Goal: Transaction & Acquisition: Purchase product/service

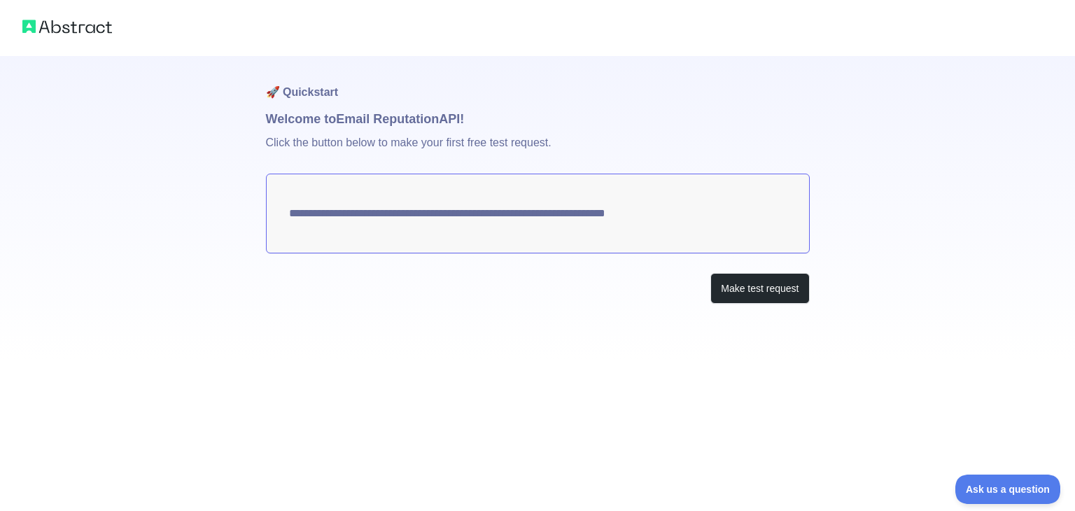
click at [410, 211] on textarea "**********" at bounding box center [538, 214] width 544 height 80
click at [767, 292] on button "Make test request" at bounding box center [760, 289] width 99 height 32
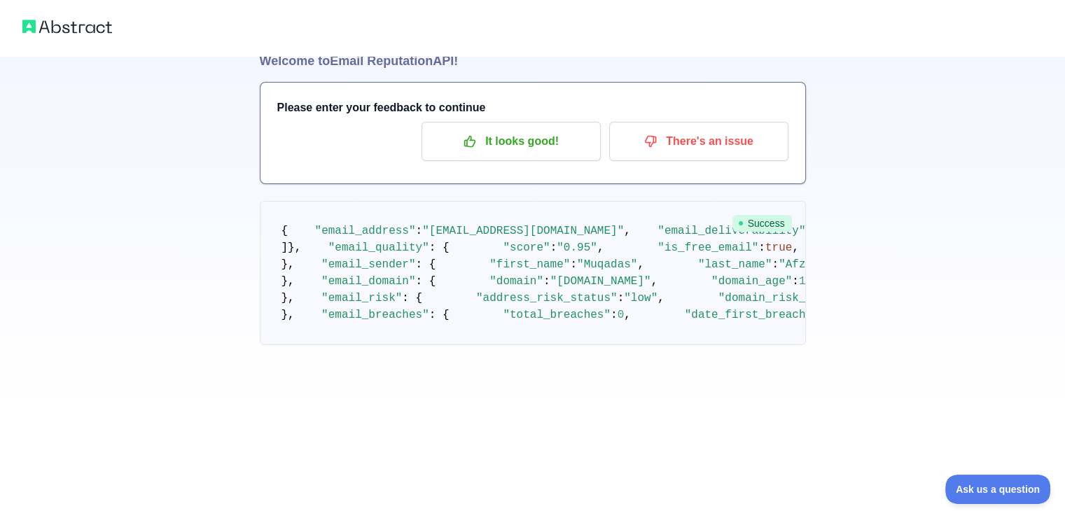
scroll to position [58, 0]
click at [755, 216] on span "Success" at bounding box center [762, 223] width 60 height 17
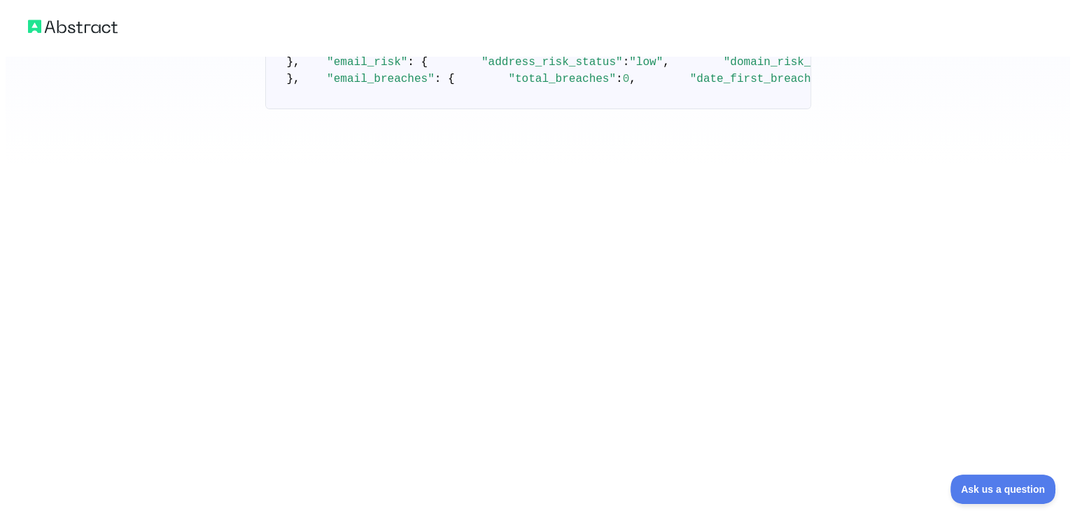
scroll to position [0, 0]
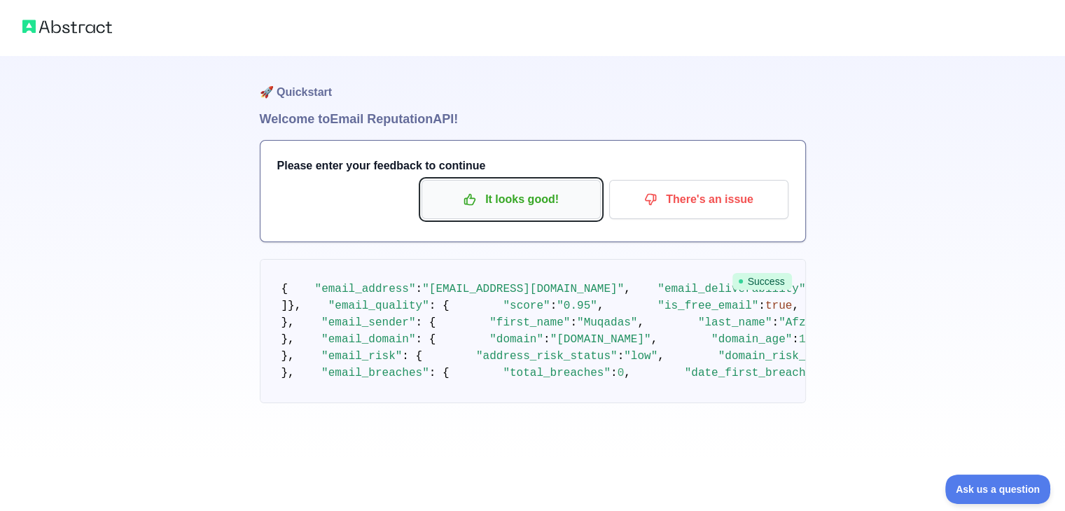
click at [493, 202] on p "It looks good!" at bounding box center [511, 200] width 158 height 24
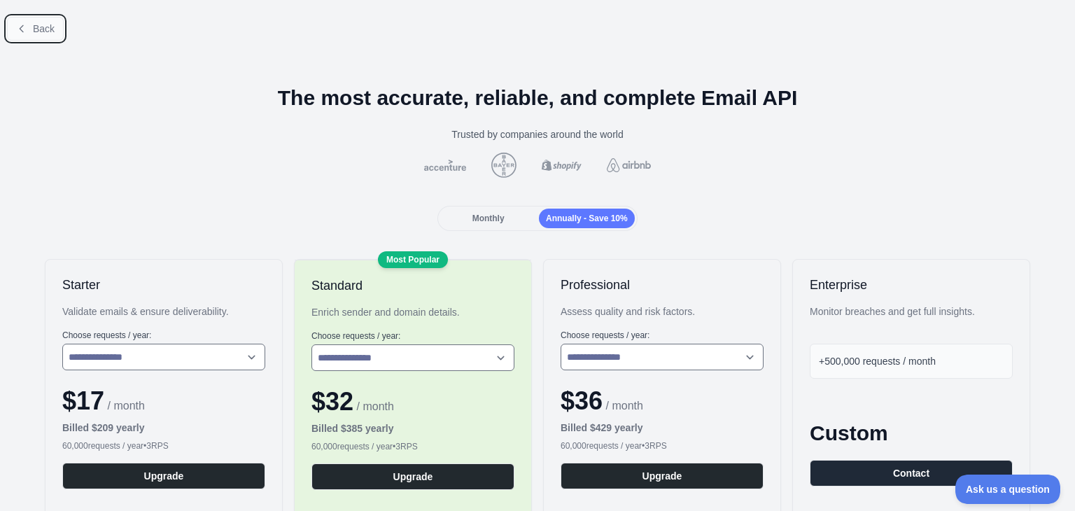
click at [36, 36] on button "Back" at bounding box center [35, 29] width 57 height 24
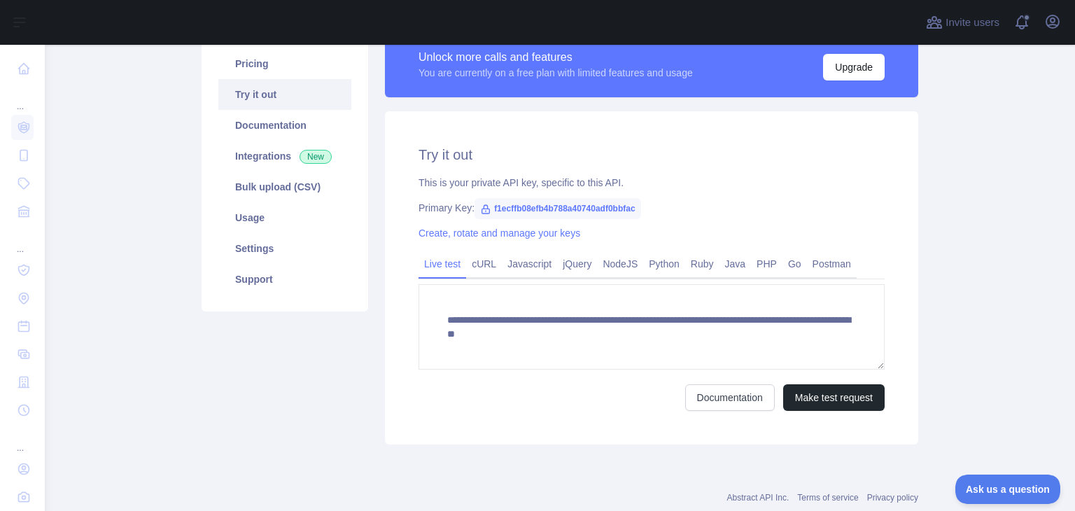
scroll to position [153, 0]
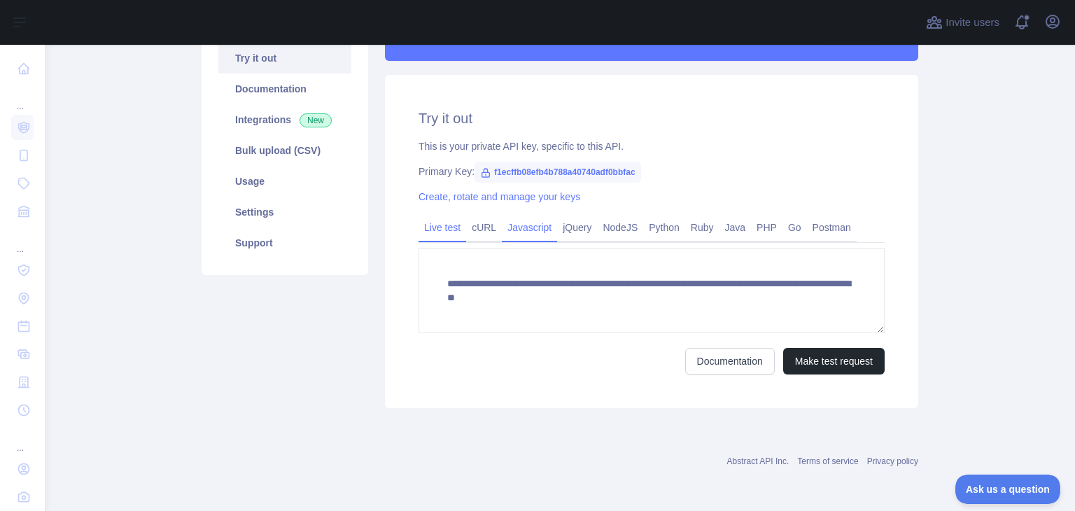
click at [532, 232] on link "Javascript" at bounding box center [529, 227] width 55 height 22
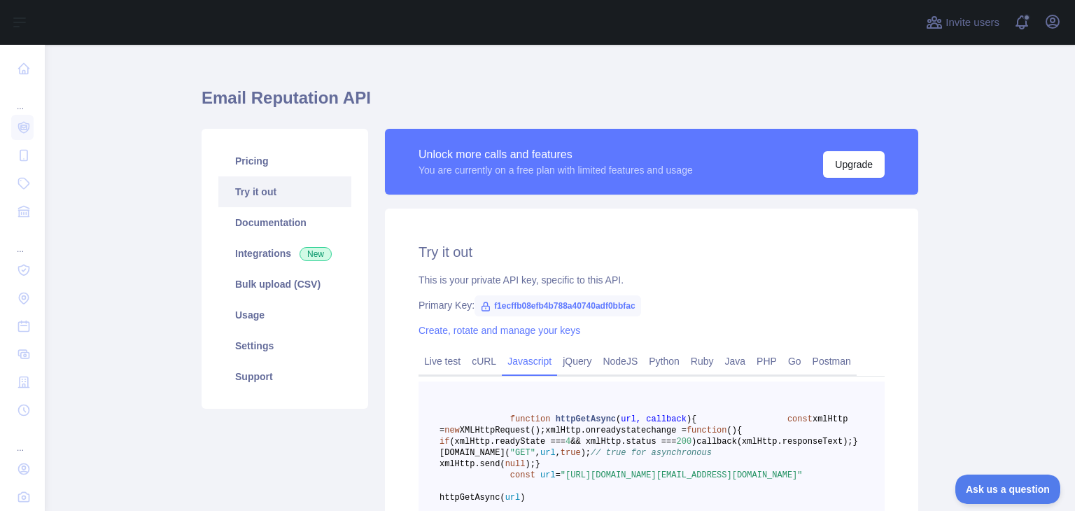
scroll to position [0, 0]
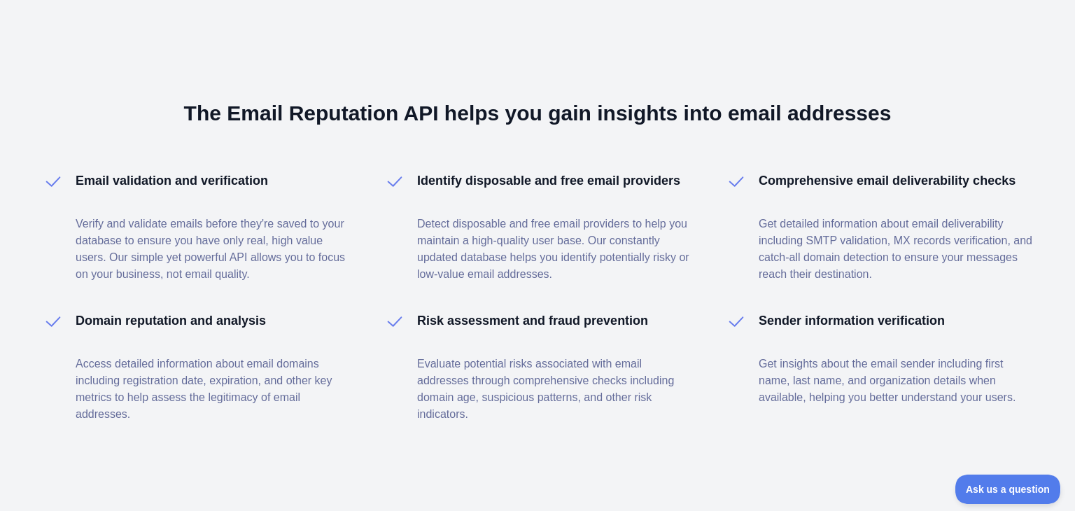
scroll to position [353, 0]
